Goal: Transaction & Acquisition: Purchase product/service

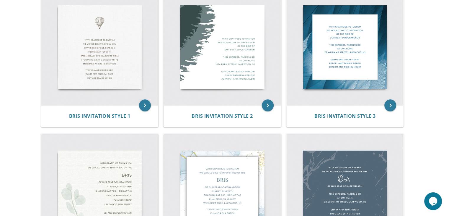
scroll to position [40, 0]
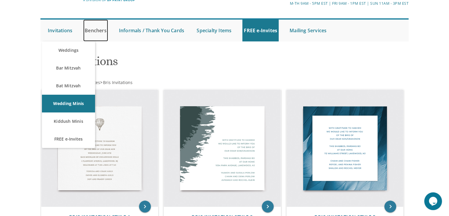
click at [92, 35] on link "Benchers" at bounding box center [95, 30] width 25 height 22
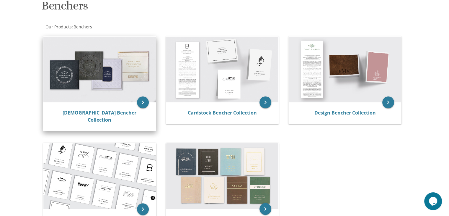
click at [103, 86] on img at bounding box center [99, 70] width 112 height 66
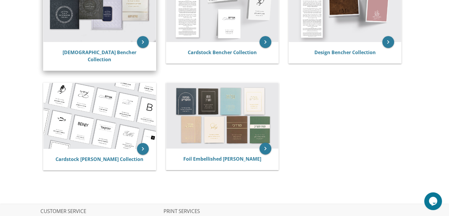
scroll to position [157, 0]
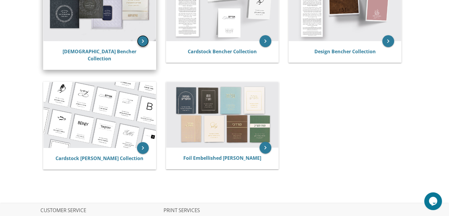
click at [144, 40] on icon "keyboard_arrow_right" at bounding box center [143, 41] width 12 height 12
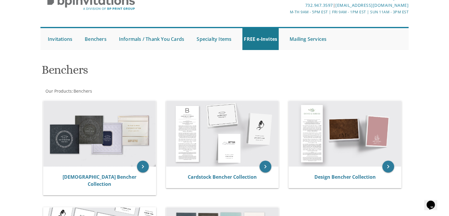
scroll to position [31, 0]
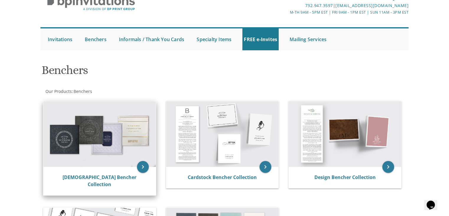
click at [122, 127] on img at bounding box center [99, 134] width 112 height 66
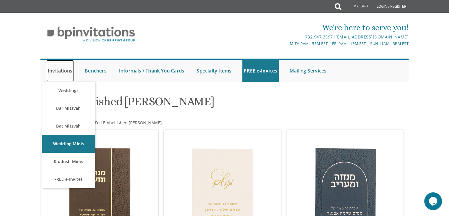
click at [49, 73] on link "Invitations" at bounding box center [59, 71] width 27 height 22
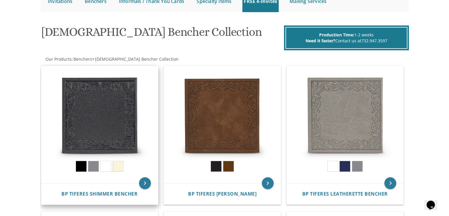
scroll to position [69, 0]
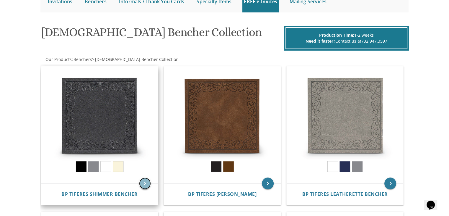
click at [147, 185] on icon "keyboard_arrow_right" at bounding box center [145, 183] width 12 height 12
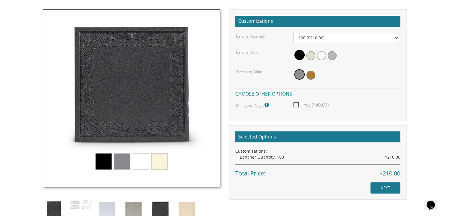
scroll to position [174, 0]
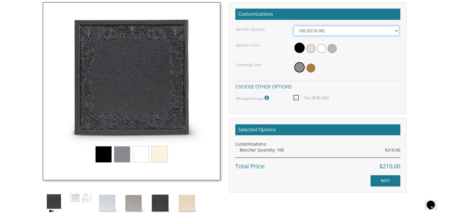
click at [325, 30] on select "100 ($210.00) 200 ($420.00) 300 ($630.00) 400 ($840.00) 500 ($1,050.00)" at bounding box center [346, 31] width 106 height 10
click at [293, 26] on select "100 ($210.00) 200 ($420.00) 300 ($630.00) 400 ($840.00) 500 ($1,050.00)" at bounding box center [346, 31] width 106 height 10
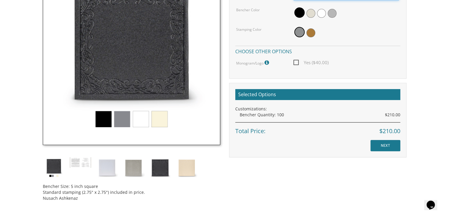
scroll to position [209, 0]
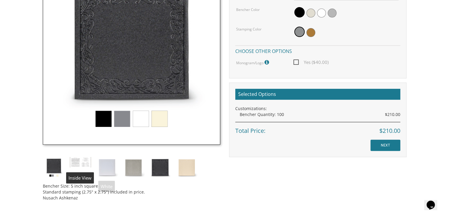
click at [81, 175] on div "Bencher Size: 5 inch square Standard stamping (2.75" x 2.75") included in price…" at bounding box center [131, 86] width 186 height 238
click at [104, 169] on img at bounding box center [107, 167] width 22 height 22
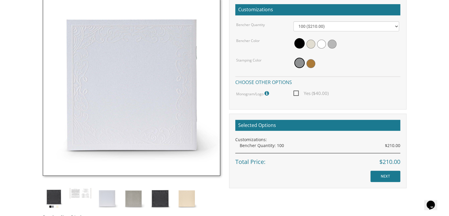
scroll to position [184, 0]
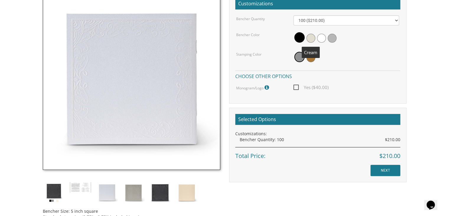
click at [314, 37] on span at bounding box center [310, 38] width 9 height 9
click at [322, 37] on span at bounding box center [321, 38] width 9 height 9
click at [339, 37] on div at bounding box center [346, 38] width 106 height 14
click at [332, 38] on span at bounding box center [332, 38] width 9 height 9
click at [307, 41] on span at bounding box center [309, 38] width 9 height 9
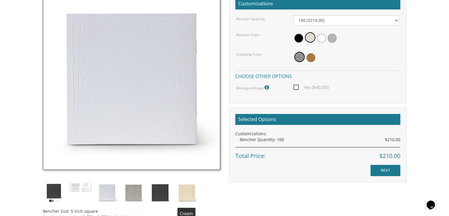
click at [192, 192] on img at bounding box center [187, 192] width 22 height 22
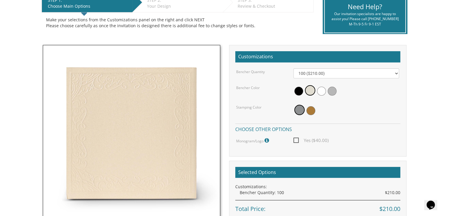
scroll to position [128, 0]
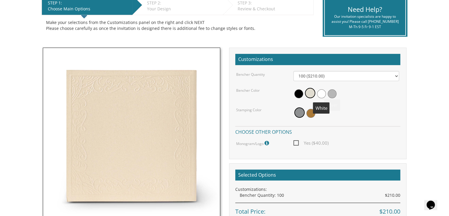
click at [321, 95] on span at bounding box center [321, 93] width 9 height 9
click at [321, 95] on span at bounding box center [321, 93] width 10 height 10
click at [295, 95] on span at bounding box center [298, 93] width 9 height 9
click at [325, 94] on span at bounding box center [321, 93] width 9 height 9
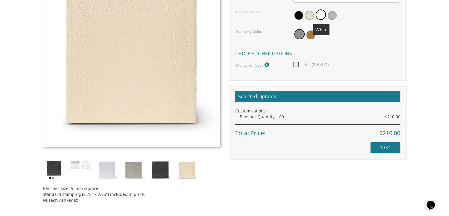
scroll to position [207, 0]
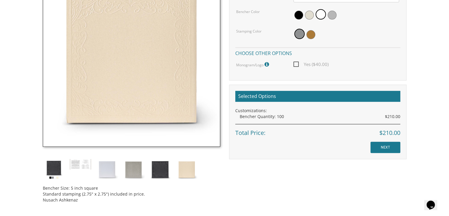
click at [52, 166] on img at bounding box center [54, 169] width 22 height 22
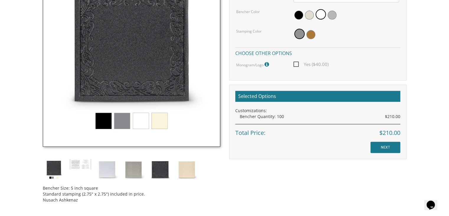
scroll to position [180, 0]
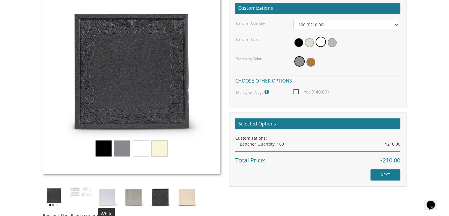
click at [107, 188] on img at bounding box center [107, 197] width 22 height 22
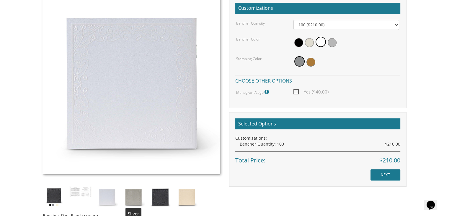
click at [143, 196] on img at bounding box center [134, 197] width 22 height 22
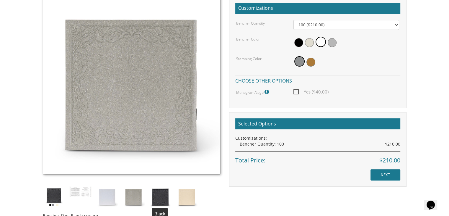
click at [167, 195] on img at bounding box center [160, 197] width 22 height 22
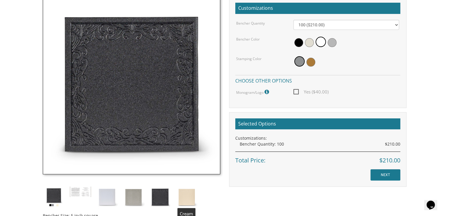
click at [184, 196] on img at bounding box center [187, 197] width 22 height 22
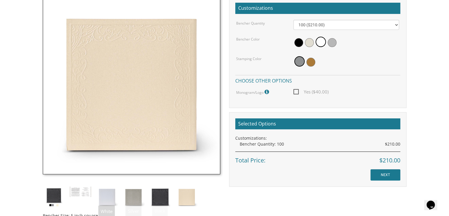
click at [92, 200] on div "Bencher Size: 5 inch square Standard stamping (2.75" x 2.75") included in price…" at bounding box center [131, 115] width 186 height 238
click at [109, 196] on img at bounding box center [107, 197] width 22 height 22
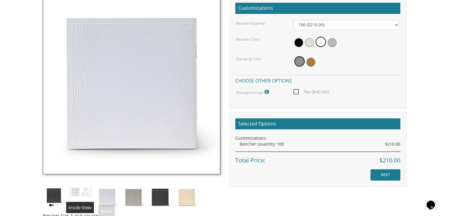
click at [75, 187] on img at bounding box center [80, 191] width 22 height 11
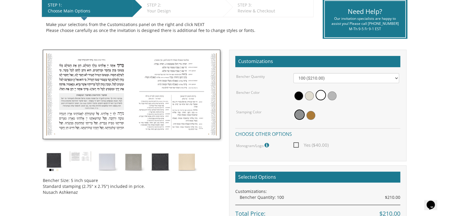
scroll to position [126, 0]
click at [344, 77] on select "100 ($210.00) 200 ($420.00) 300 ($630.00) 400 ($840.00) 500 ($1,050.00)" at bounding box center [346, 78] width 106 height 10
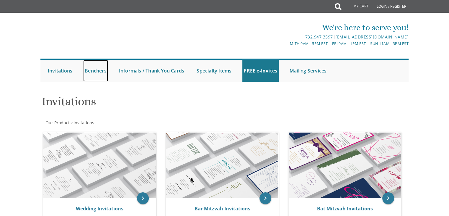
click at [99, 69] on link "Benchers" at bounding box center [95, 71] width 25 height 22
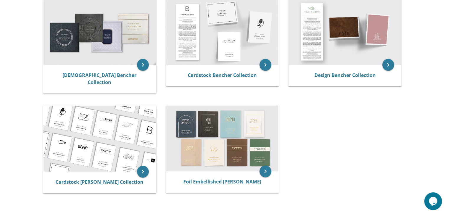
scroll to position [133, 0]
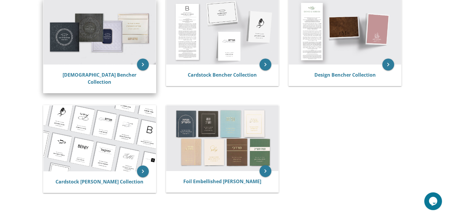
click at [110, 45] on img at bounding box center [99, 32] width 112 height 66
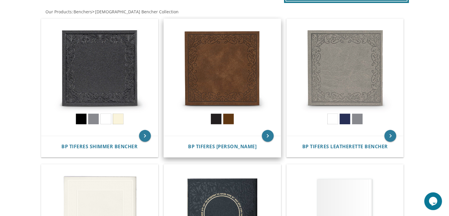
scroll to position [116, 0]
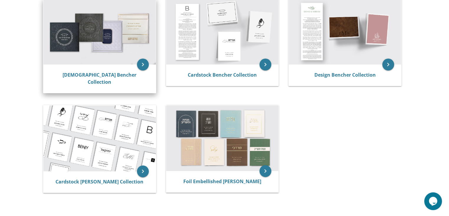
click at [73, 35] on img at bounding box center [99, 32] width 112 height 66
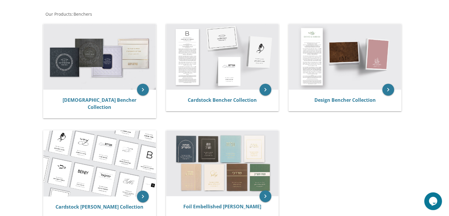
scroll to position [108, 0]
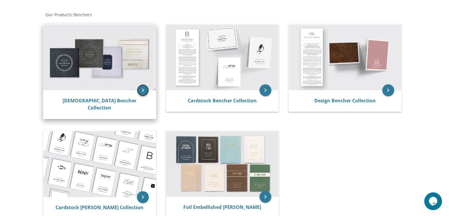
click at [138, 91] on icon "keyboard_arrow_right" at bounding box center [143, 90] width 12 height 12
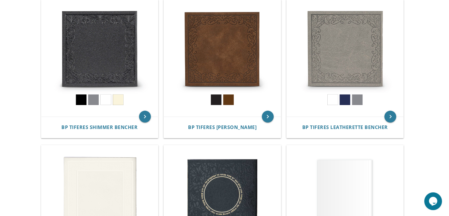
scroll to position [125, 0]
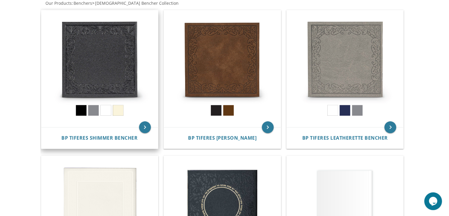
click at [132, 75] on img at bounding box center [99, 68] width 117 height 117
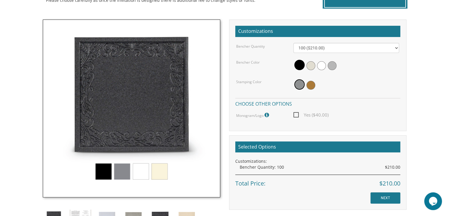
scroll to position [156, 0]
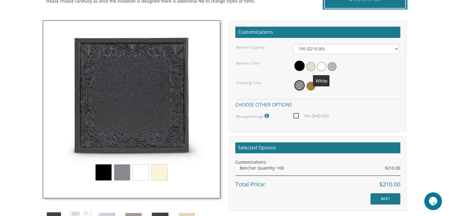
click at [320, 66] on span at bounding box center [321, 66] width 9 height 9
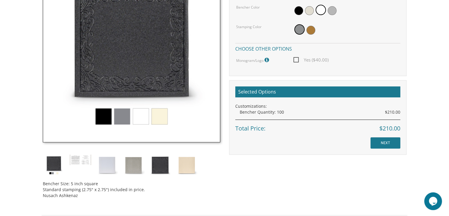
scroll to position [211, 0]
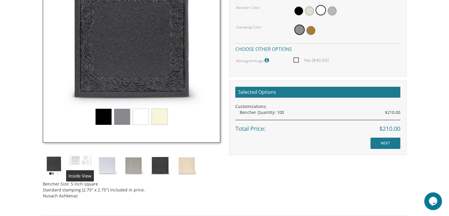
click at [81, 156] on img at bounding box center [80, 159] width 22 height 11
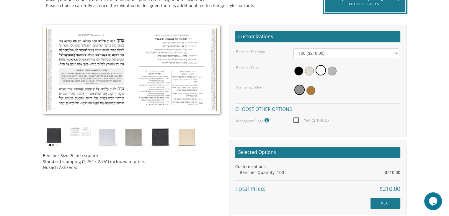
scroll to position [151, 0]
click at [53, 133] on img at bounding box center [54, 137] width 22 height 22
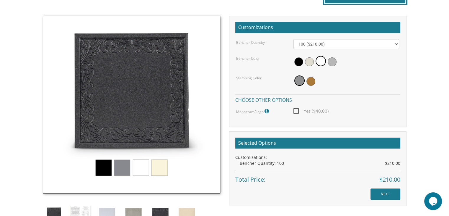
scroll to position [162, 0]
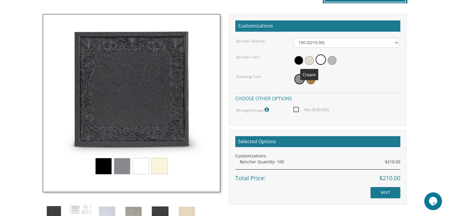
click at [312, 59] on span at bounding box center [309, 60] width 9 height 9
click at [321, 60] on span at bounding box center [321, 60] width 9 height 9
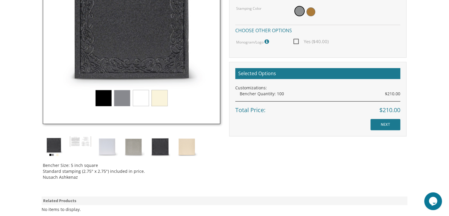
scroll to position [231, 0]
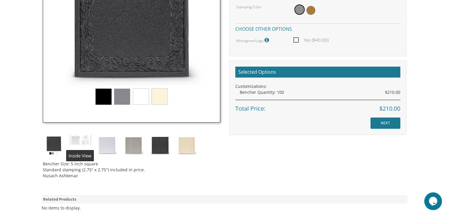
click at [83, 146] on div "Bencher Size: 5 inch square Standard stamping (2.75" x 2.75") included in price…" at bounding box center [131, 64] width 186 height 238
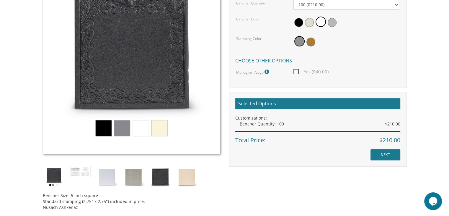
scroll to position [200, 0]
click at [108, 179] on img at bounding box center [107, 177] width 22 height 22
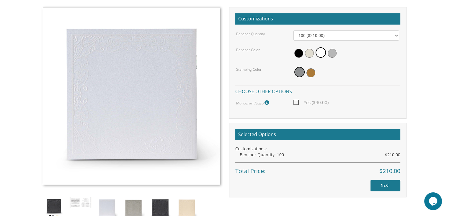
scroll to position [168, 0]
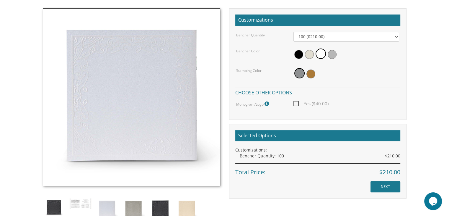
click at [166, 115] on img at bounding box center [131, 96] width 177 height 177
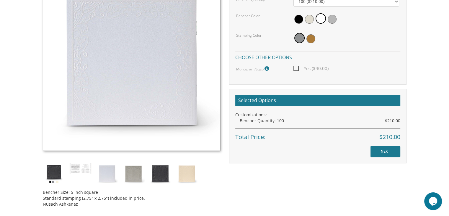
scroll to position [204, 0]
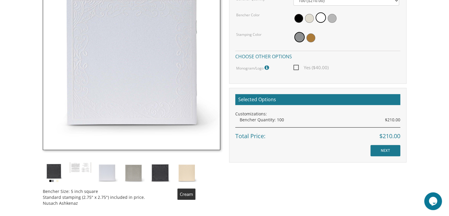
click at [181, 167] on img at bounding box center [187, 172] width 22 height 22
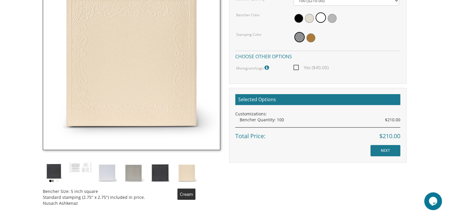
scroll to position [184, 0]
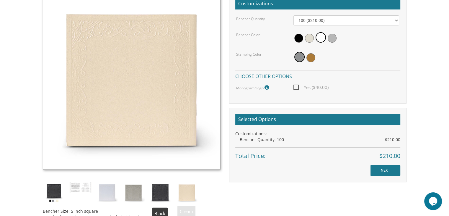
click at [160, 194] on img at bounding box center [160, 192] width 22 height 22
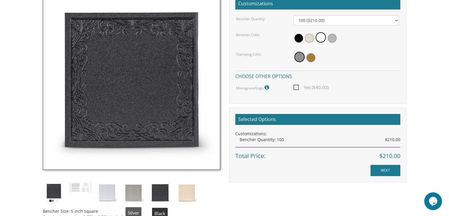
click at [135, 191] on img at bounding box center [134, 192] width 22 height 22
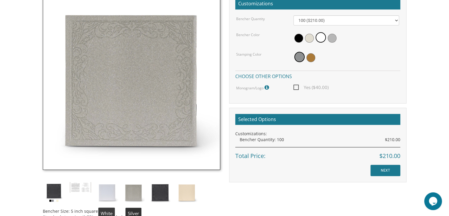
click at [108, 189] on img at bounding box center [107, 192] width 22 height 22
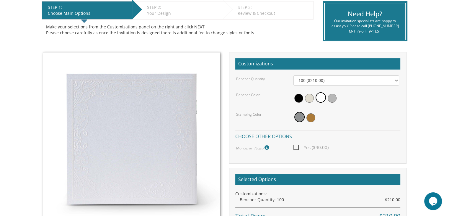
scroll to position [110, 0]
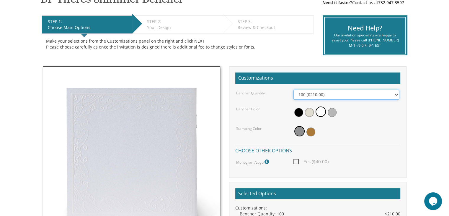
click at [330, 90] on select "100 ($210.00) 200 ($420.00) 300 ($630.00) 400 ($840.00) 500 ($1,050.00)" at bounding box center [346, 94] width 106 height 10
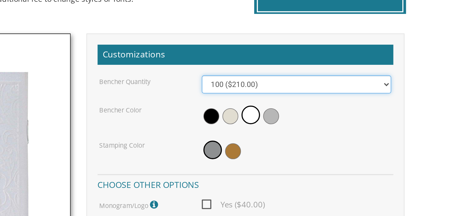
click at [387, 92] on select "100 ($210.00) 200 ($420.00) 300 ($630.00) 400 ($840.00) 500 ($1,050.00)" at bounding box center [346, 95] width 106 height 10
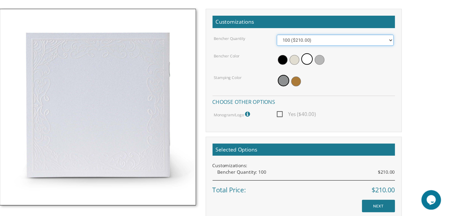
scroll to position [148, 0]
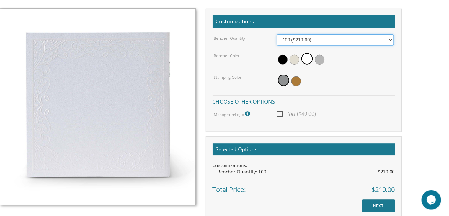
click at [340, 58] on select "100 ($210.00) 200 ($420.00) 300 ($630.00) 400 ($840.00) 500 ($1,050.00)" at bounding box center [346, 56] width 106 height 10
